Goal: Transaction & Acquisition: Register for event/course

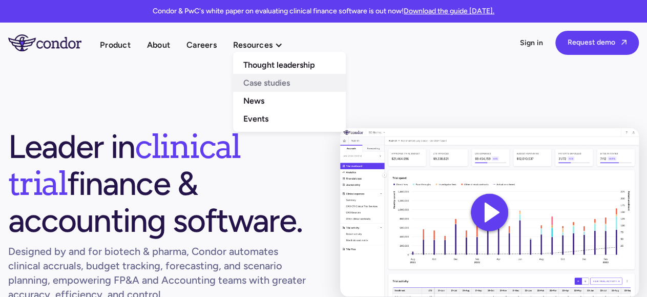
click at [259, 85] on link "Case studies" at bounding box center [289, 83] width 113 height 18
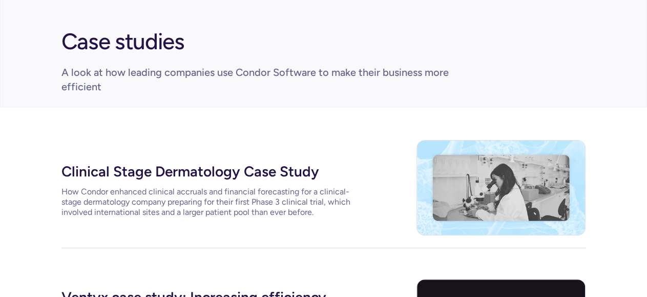
scroll to position [160, 0]
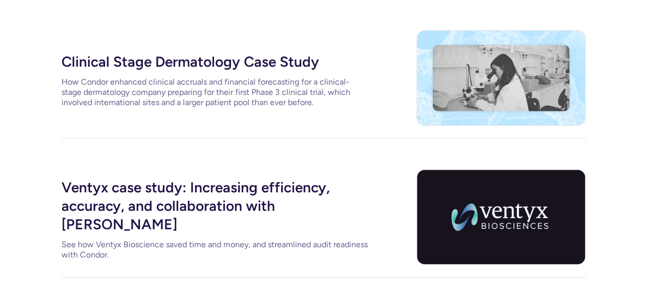
click at [291, 96] on div "How Condor enhanced clinical accruals and financial forecasting for a clinical-…" at bounding box center [214, 92] width 307 height 31
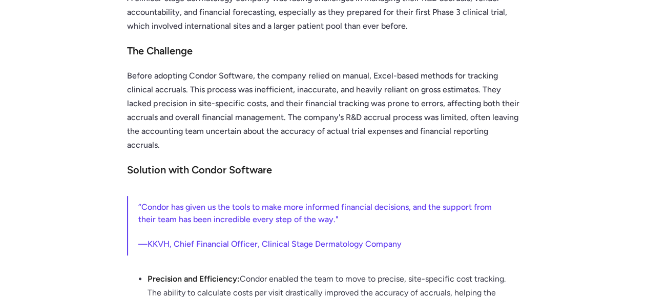
scroll to position [91, 0]
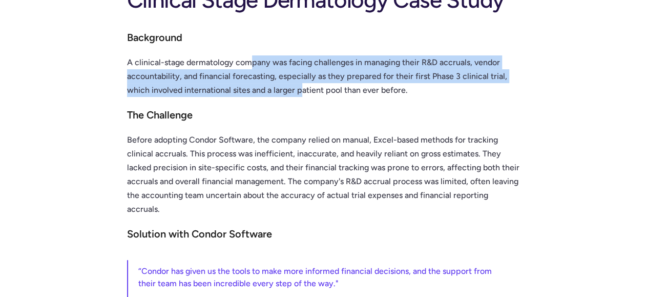
drag, startPoint x: 251, startPoint y: 67, endPoint x: 301, endPoint y: 100, distance: 59.8
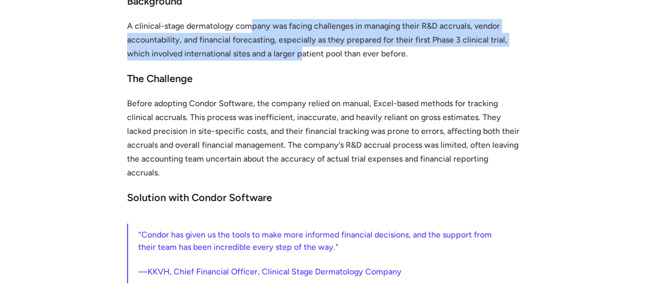
scroll to position [144, 0]
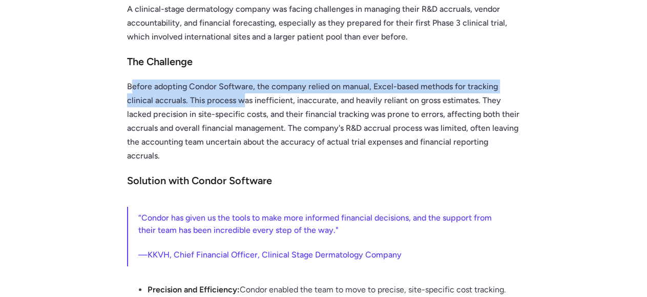
drag, startPoint x: 133, startPoint y: 85, endPoint x: 241, endPoint y: 99, distance: 108.9
click at [241, 99] on p "Before adopting Condor Software, the company relied on manual, Excel-based meth…" at bounding box center [323, 120] width 393 height 83
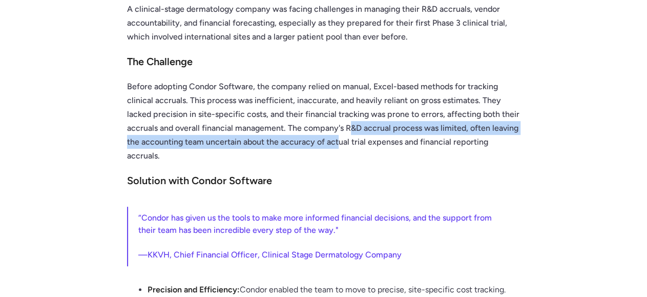
drag, startPoint x: 347, startPoint y: 129, endPoint x: 339, endPoint y: 138, distance: 12.7
click at [339, 138] on p "Before adopting Condor Software, the company relied on manual, Excel-based meth…" at bounding box center [323, 120] width 393 height 83
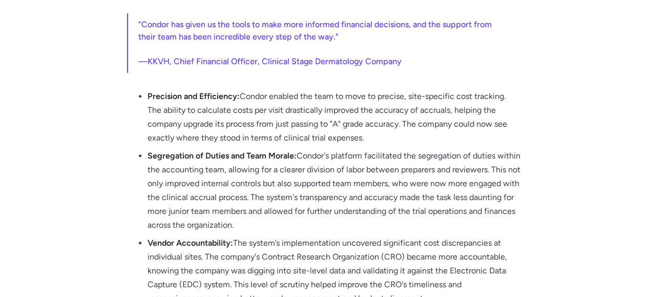
scroll to position [357, 0]
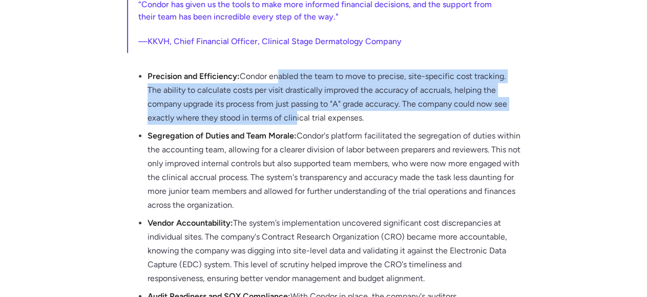
drag, startPoint x: 281, startPoint y: 76, endPoint x: 294, endPoint y: 118, distance: 44.2
click at [294, 118] on li "‍ Precision and Efficiency: Condor enabled the team to move to precise, site-sp…" at bounding box center [333, 98] width 373 height 59
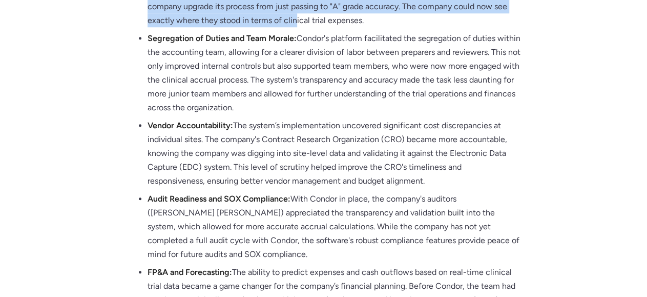
scroll to position [464, 0]
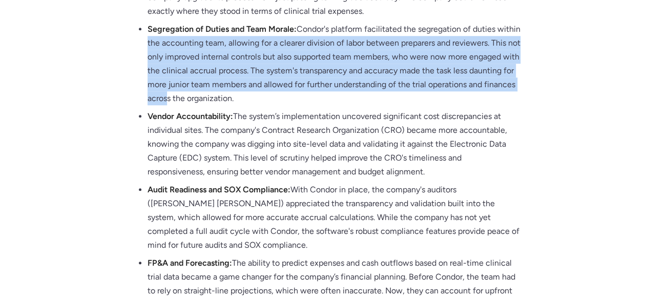
drag, startPoint x: 173, startPoint y: 41, endPoint x: 227, endPoint y: 97, distance: 77.5
click at [215, 104] on li "Segregation of Duties and Team Morale: Condor's platform facilitated the segreg…" at bounding box center [333, 65] width 373 height 87
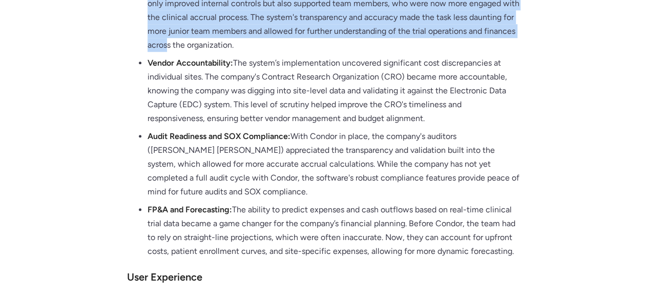
scroll to position [517, 0]
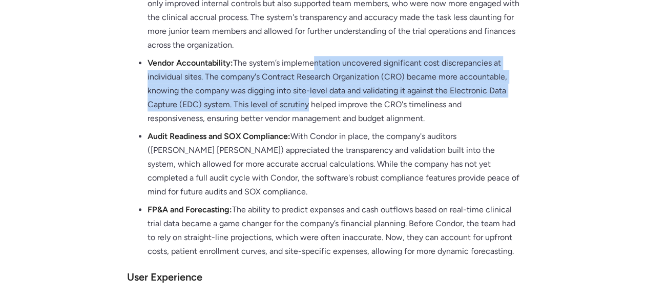
drag, startPoint x: 315, startPoint y: 59, endPoint x: 307, endPoint y: 103, distance: 44.9
click at [307, 103] on li "Vendor Accountability: The system’s implementation uncovered significant cost d…" at bounding box center [333, 92] width 373 height 73
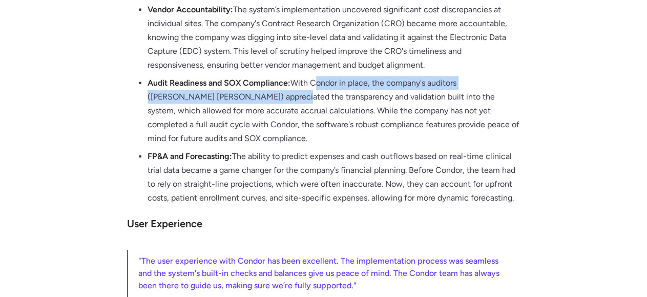
drag, startPoint x: 319, startPoint y: 84, endPoint x: 243, endPoint y: 93, distance: 75.8
click at [240, 94] on li "Audit Readiness and SOX Compliance: With Condor in place, the company's auditor…" at bounding box center [333, 112] width 373 height 73
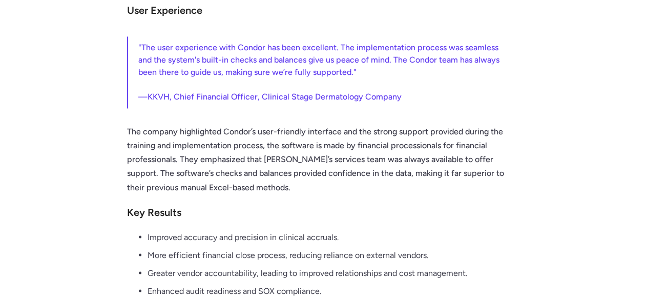
scroll to position [837, 0]
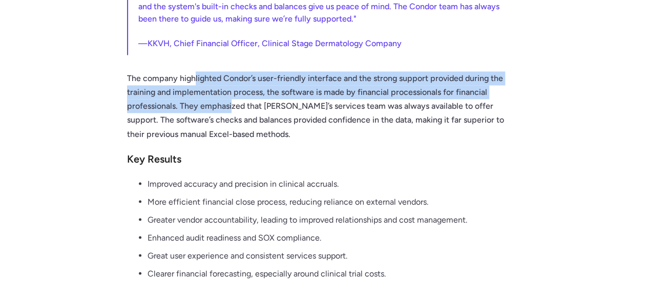
drag, startPoint x: 193, startPoint y: 62, endPoint x: 231, endPoint y: 95, distance: 50.9
click at [231, 95] on p "The company highlighted Condor’s user-friendly interface and the strong support…" at bounding box center [323, 105] width 393 height 69
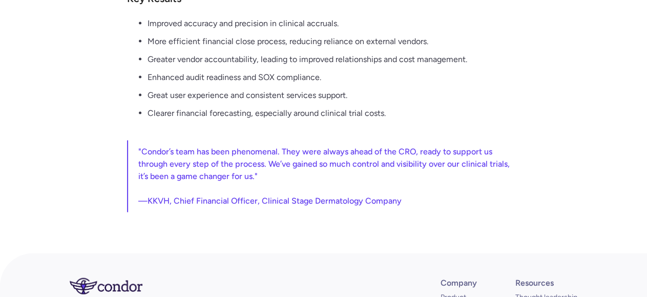
scroll to position [1210, 0]
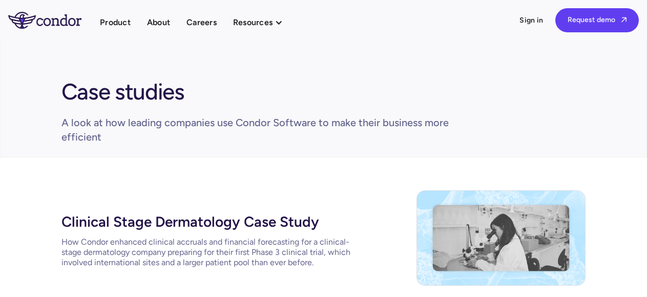
scroll to position [160, 0]
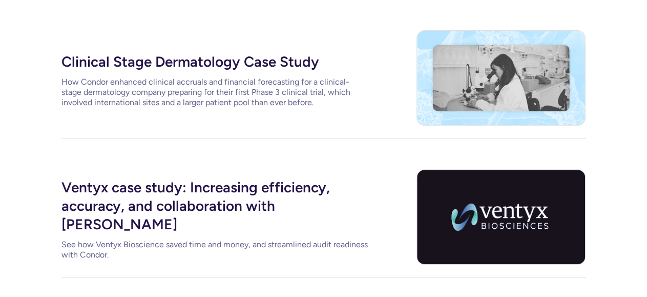
click at [285, 182] on div "Ventyx case study: Increasing efficiency, accuracy, and collaboration with Cond…" at bounding box center [214, 204] width 307 height 61
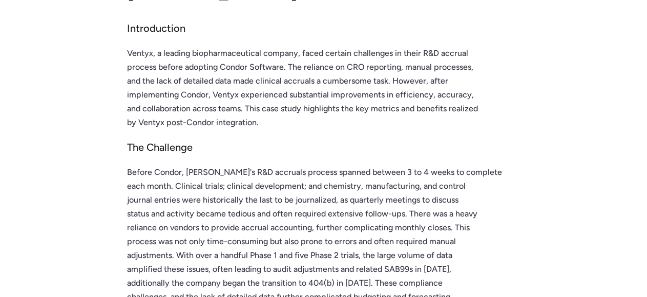
scroll to position [160, 0]
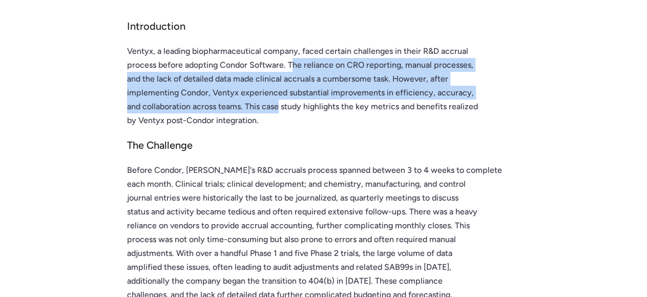
drag, startPoint x: 290, startPoint y: 40, endPoint x: 278, endPoint y: 71, distance: 32.6
click at [278, 71] on p "Ventyx, a leading biopharmaceutical company, faced certain challenges in their …" at bounding box center [323, 85] width 393 height 83
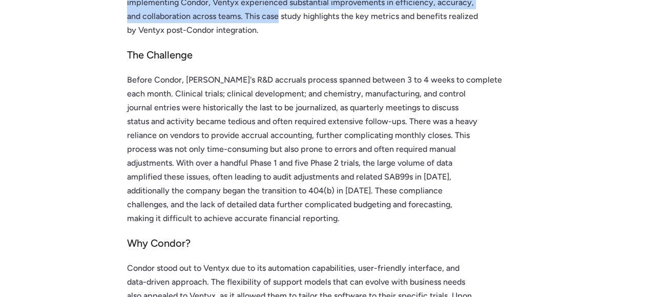
scroll to position [266, 0]
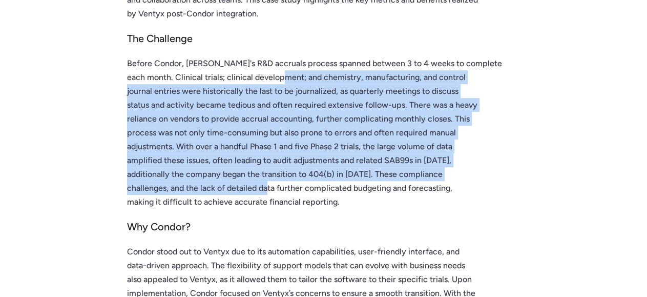
drag, startPoint x: 285, startPoint y: 51, endPoint x: 268, endPoint y: 161, distance: 111.4
click at [268, 161] on p "Before Condor, Ventyx's R&D accruals process spanned between 3 to 4 weeks to co…" at bounding box center [323, 132] width 393 height 152
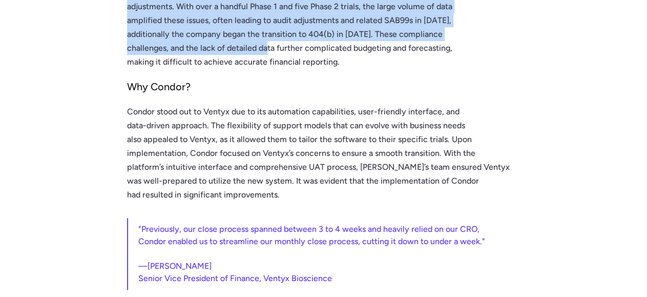
scroll to position [426, 0]
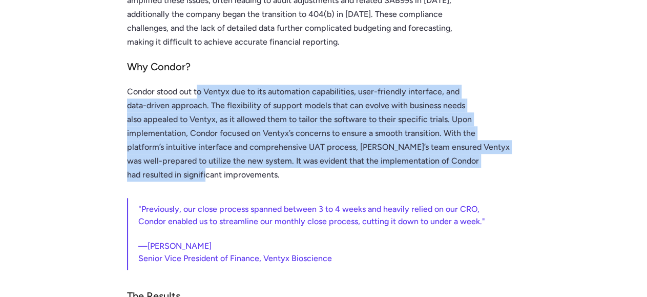
drag, startPoint x: 198, startPoint y: 64, endPoint x: 199, endPoint y: 133, distance: 68.6
click at [205, 143] on p "Condor stood out to Ventyx due to its automation capabilities, user-friendly in…" at bounding box center [323, 133] width 393 height 97
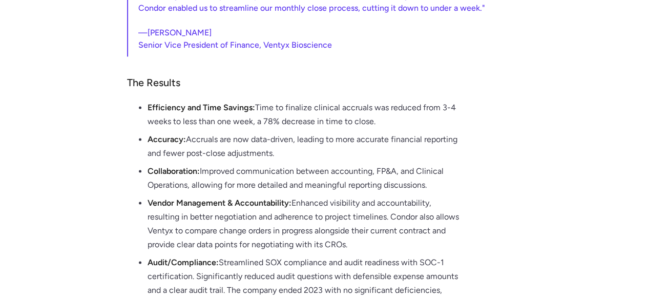
scroll to position [692, 0]
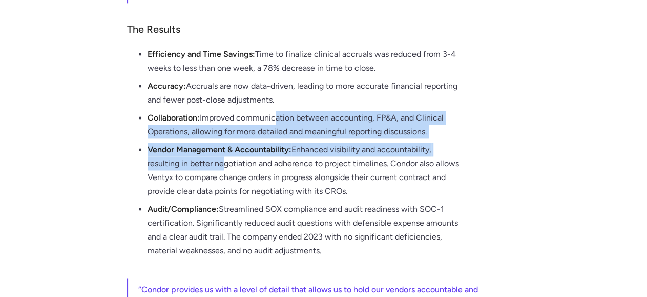
drag, startPoint x: 276, startPoint y: 89, endPoint x: 222, endPoint y: 133, distance: 69.6
click at [222, 133] on ul "‍ Efficiency and Time Savings: Time to finalize clinical accruals was reduced f…" at bounding box center [323, 154] width 393 height 214
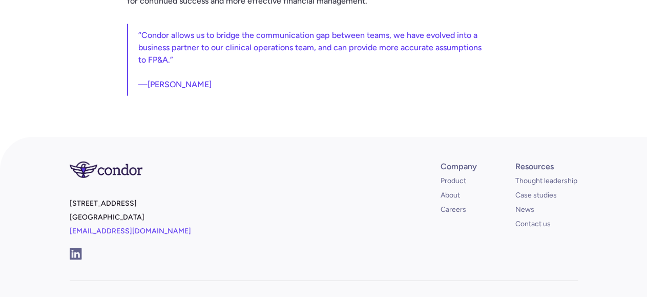
scroll to position [1172, 0]
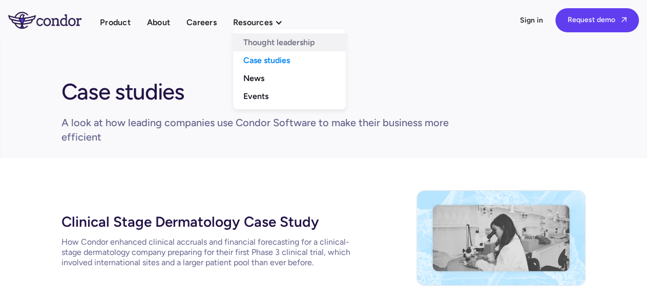
click at [264, 45] on link "Thought leadership" at bounding box center [289, 42] width 113 height 18
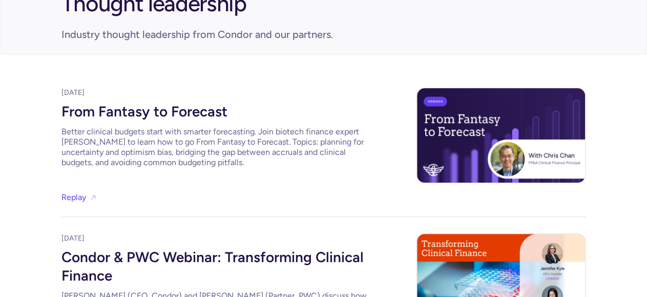
scroll to position [107, 0]
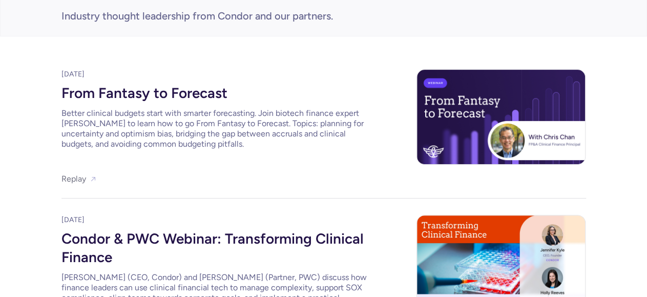
click at [64, 177] on link "Replay" at bounding box center [73, 179] width 25 height 14
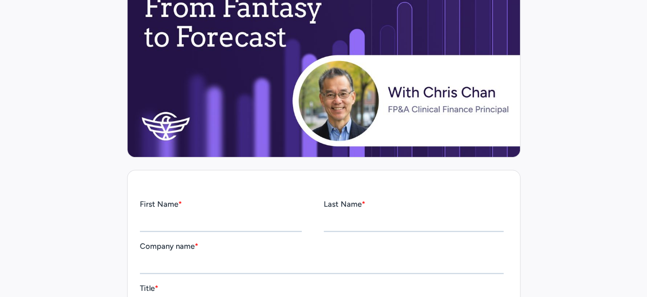
scroll to position [266, 0]
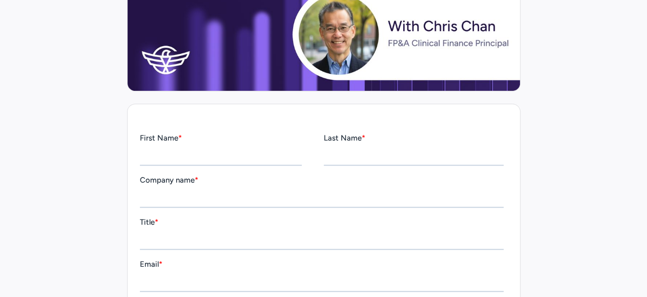
click at [191, 152] on input "First Name *" at bounding box center [220, 155] width 162 height 20
type input "*****"
type input "*"
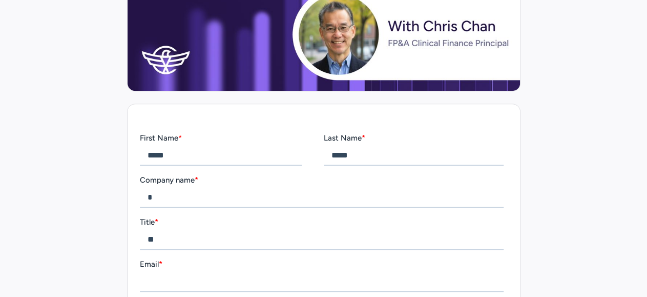
type input "*"
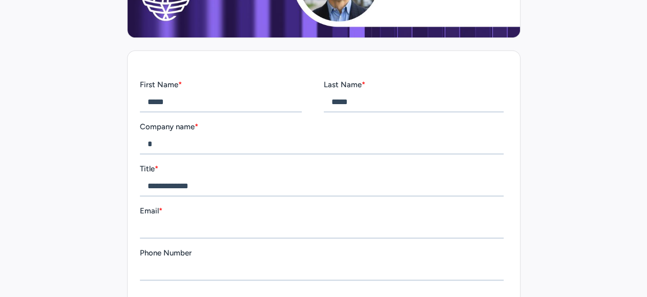
click at [202, 178] on div "**********" at bounding box center [323, 179] width 368 height 33
click at [202, 184] on input "**********" at bounding box center [321, 186] width 364 height 20
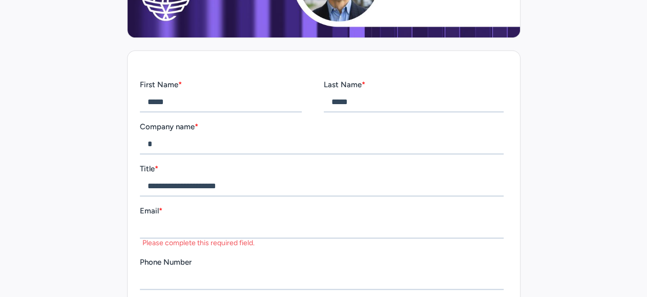
type input "**********"
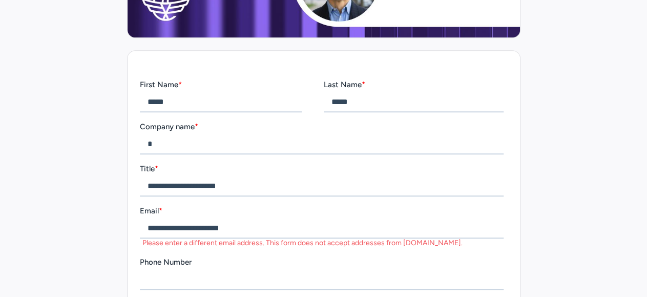
click at [249, 260] on label "Phone Number" at bounding box center [323, 262] width 368 height 10
click at [249, 269] on input "Phone Number" at bounding box center [321, 279] width 364 height 20
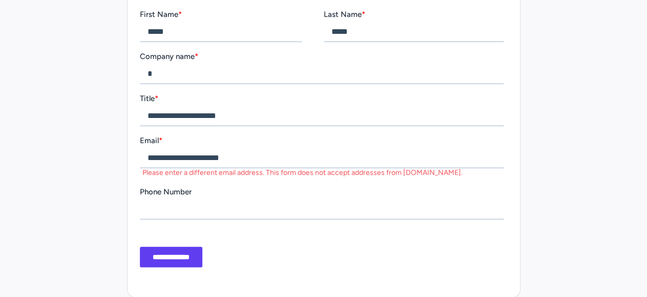
scroll to position [426, 0]
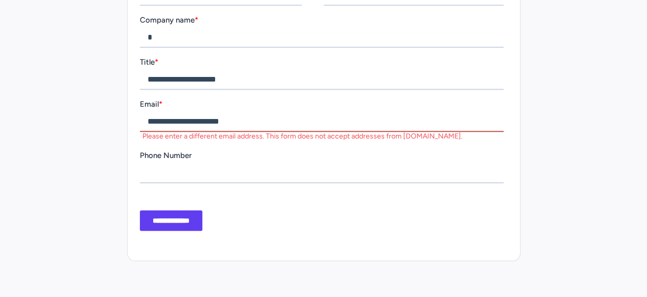
drag, startPoint x: 259, startPoint y: 120, endPoint x: 91, endPoint y: 116, distance: 168.0
click at [139, 116] on input "**********" at bounding box center [321, 122] width 364 height 20
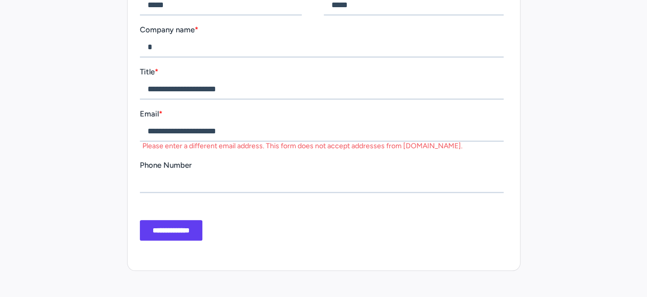
scroll to position [373, 0]
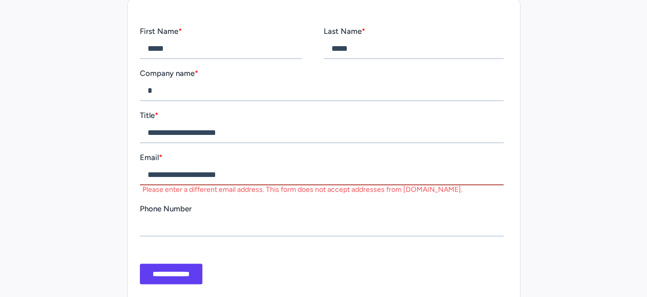
click at [259, 178] on input "**********" at bounding box center [321, 174] width 364 height 20
drag, startPoint x: 265, startPoint y: 175, endPoint x: 119, endPoint y: 163, distance: 145.9
click at [139, 164] on input "**********" at bounding box center [321, 174] width 364 height 20
click at [226, 172] on input "**********" at bounding box center [321, 174] width 364 height 20
drag, startPoint x: 202, startPoint y: 172, endPoint x: 334, endPoint y: 179, distance: 132.8
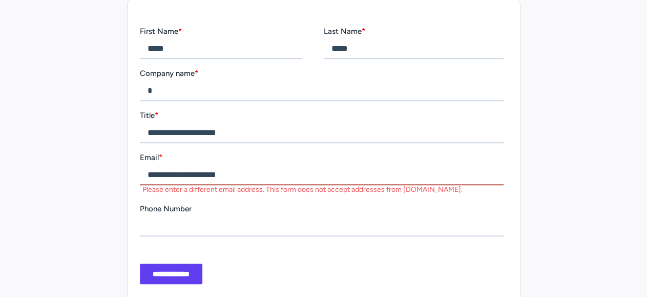
click at [334, 179] on input "**********" at bounding box center [321, 174] width 364 height 20
drag, startPoint x: 244, startPoint y: 174, endPoint x: 201, endPoint y: 173, distance: 43.6
click at [201, 173] on input "**********" at bounding box center [321, 174] width 364 height 20
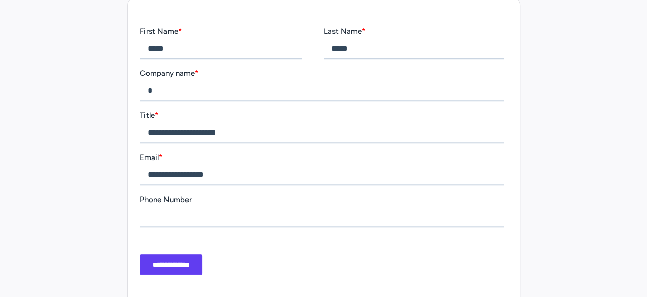
type input "**********"
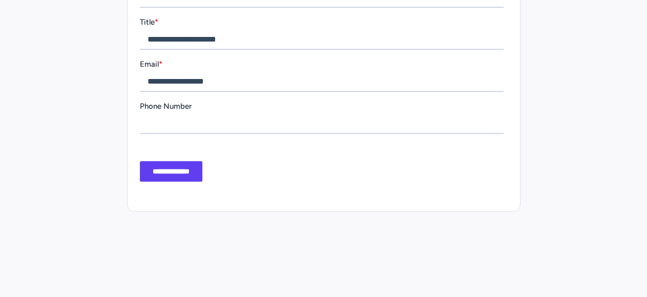
scroll to position [479, 0]
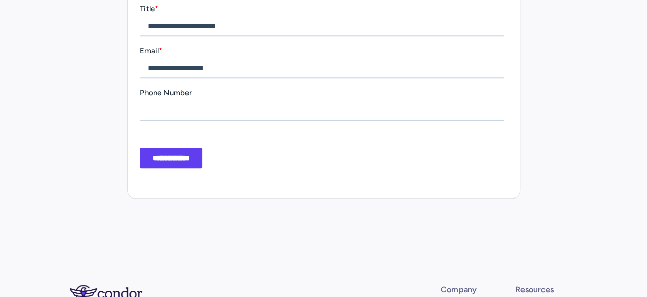
click at [179, 160] on input "**********" at bounding box center [170, 158] width 62 height 20
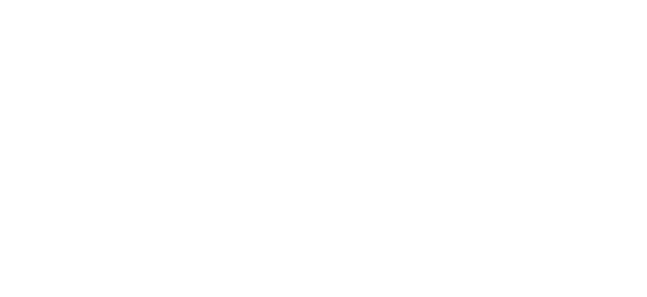
scroll to position [53, 0]
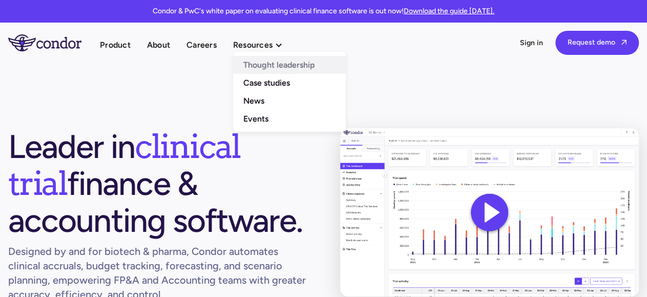
click at [264, 66] on link "Thought leadership" at bounding box center [289, 65] width 113 height 18
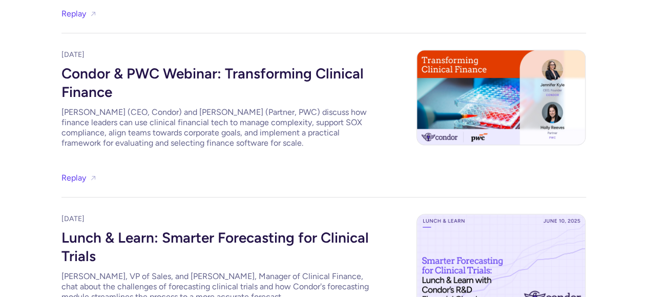
scroll to position [266, 0]
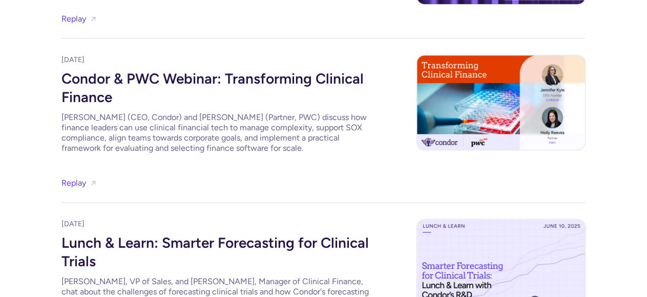
click at [183, 76] on div "Condor & PWC Webinar: Transforming Clinical Finance" at bounding box center [214, 86] width 307 height 43
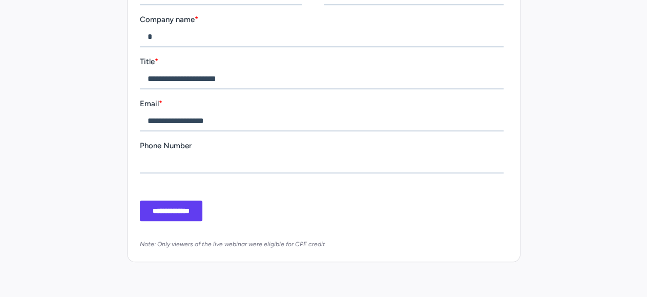
scroll to position [479, 0]
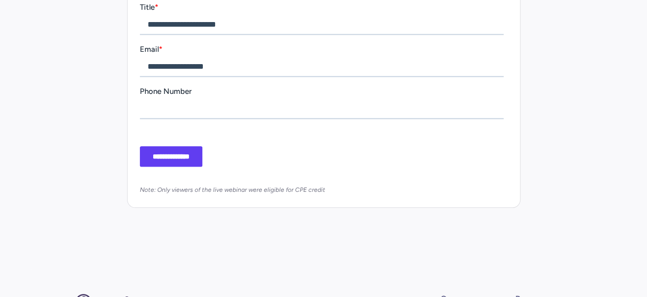
click at [179, 156] on input "**********" at bounding box center [170, 156] width 62 height 20
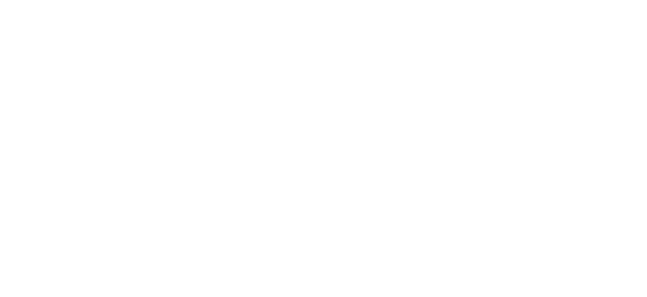
scroll to position [107, 0]
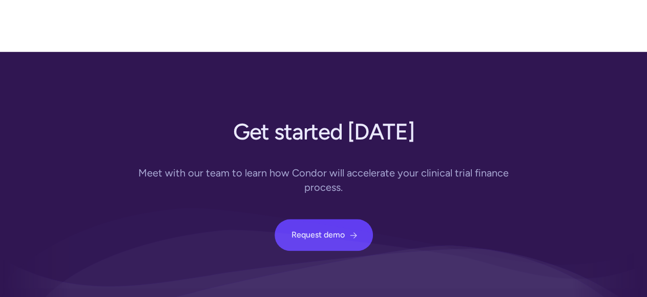
scroll to position [182, 0]
